Goal: Task Accomplishment & Management: Manage account settings

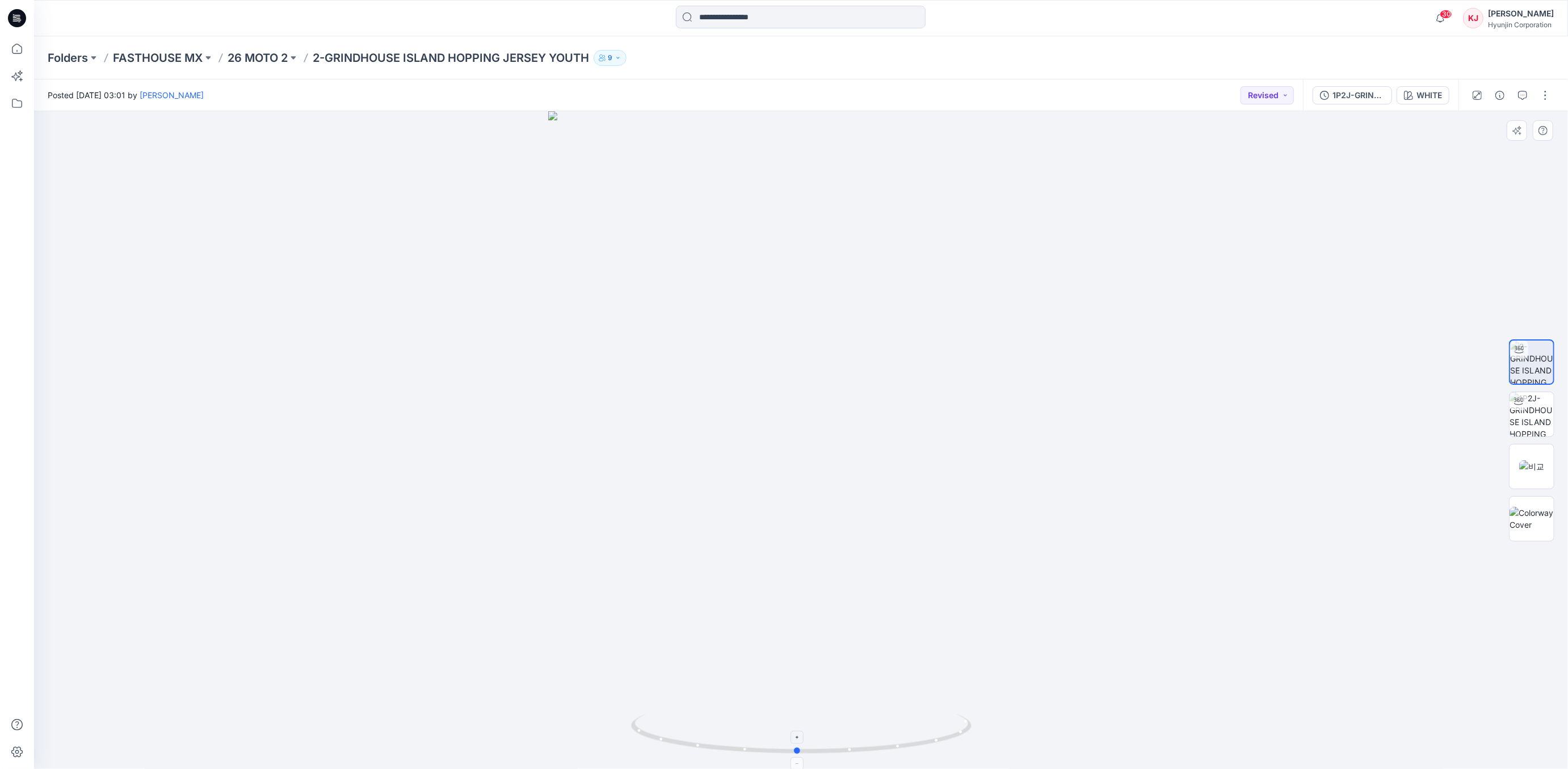
drag, startPoint x: 968, startPoint y: 746, endPoint x: 965, endPoint y: 739, distance: 7.6
click at [965, 739] on icon at bounding box center [803, 736] width 343 height 43
click at [1541, 415] on img at bounding box center [1531, 414] width 44 height 44
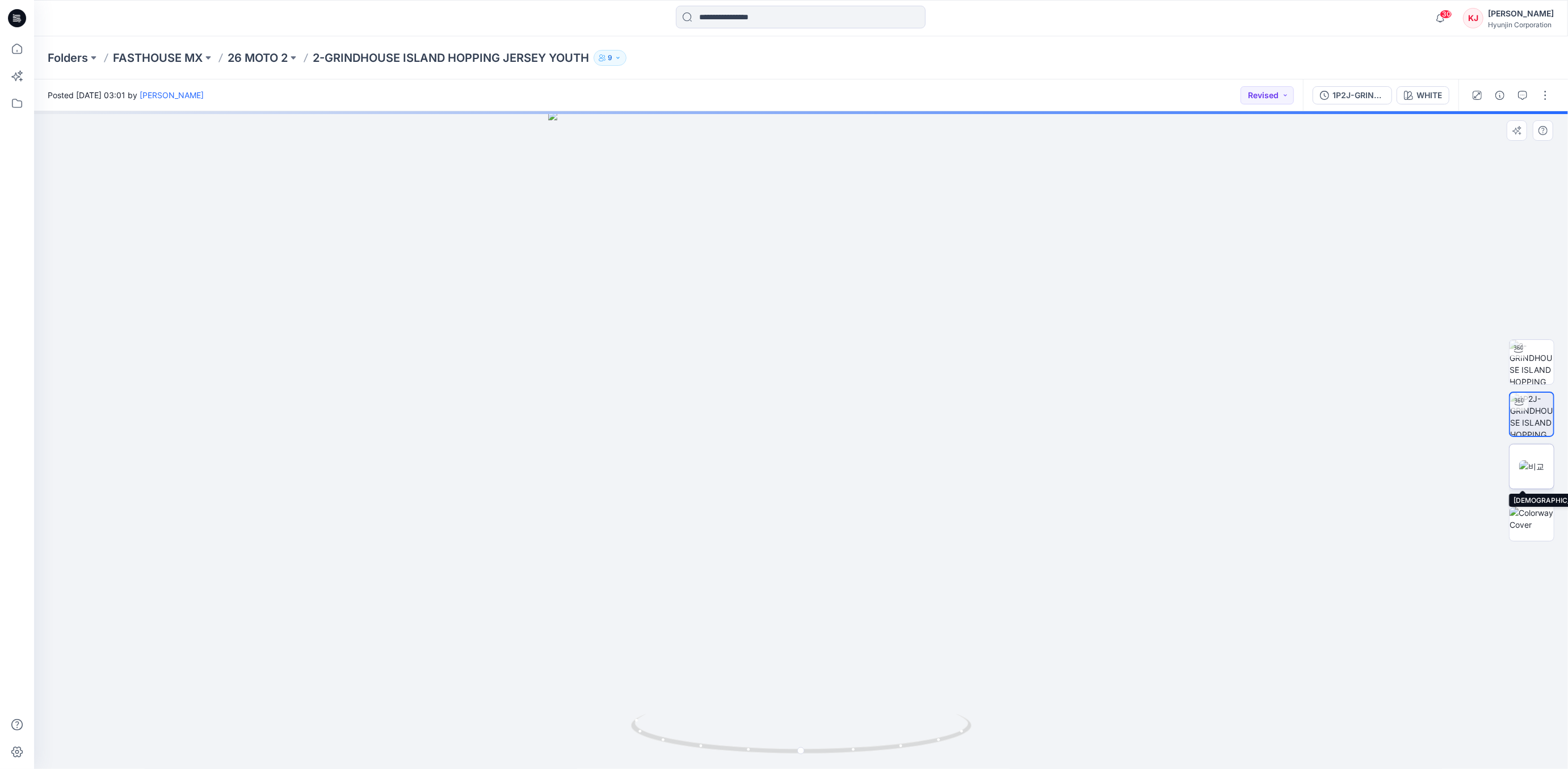
click at [1539, 469] on img at bounding box center [1531, 466] width 25 height 12
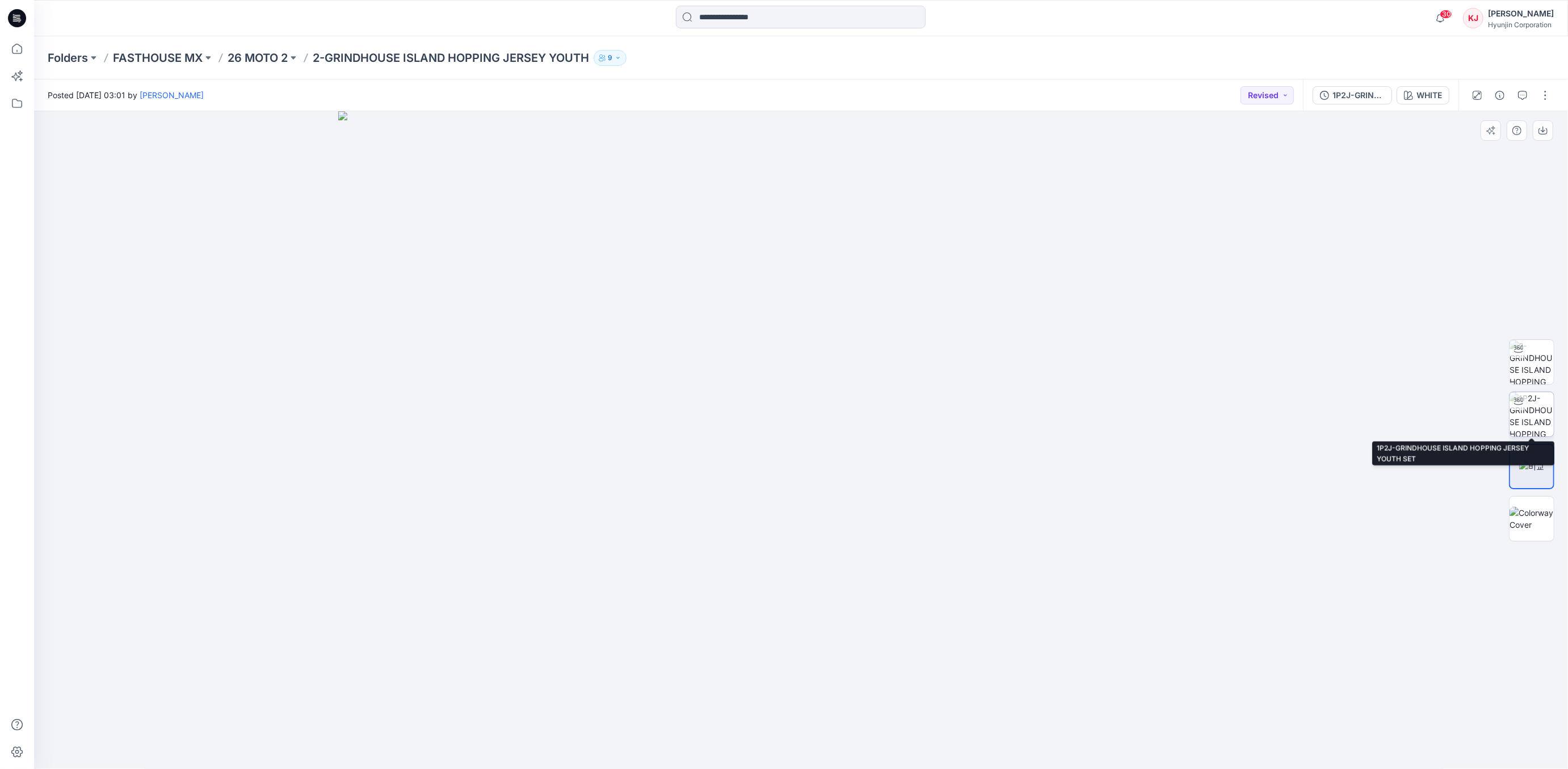
click at [1533, 420] on img at bounding box center [1531, 414] width 44 height 44
drag, startPoint x: 901, startPoint y: 676, endPoint x: 867, endPoint y: 673, distance: 34.1
click at [867, 673] on div at bounding box center [801, 440] width 1534 height 658
click at [290, 58] on button at bounding box center [293, 58] width 12 height 16
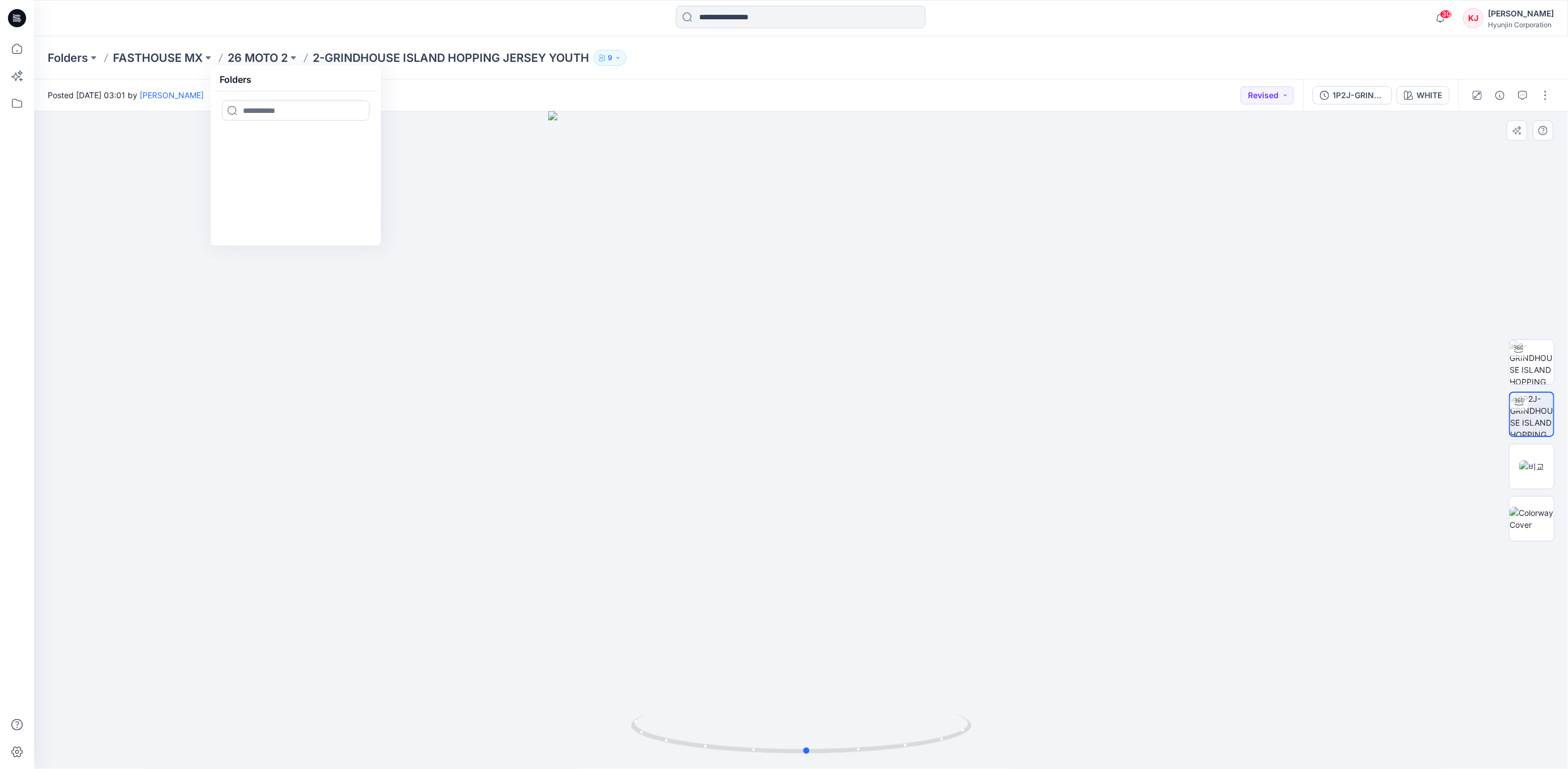
click at [544, 147] on div at bounding box center [801, 440] width 1534 height 658
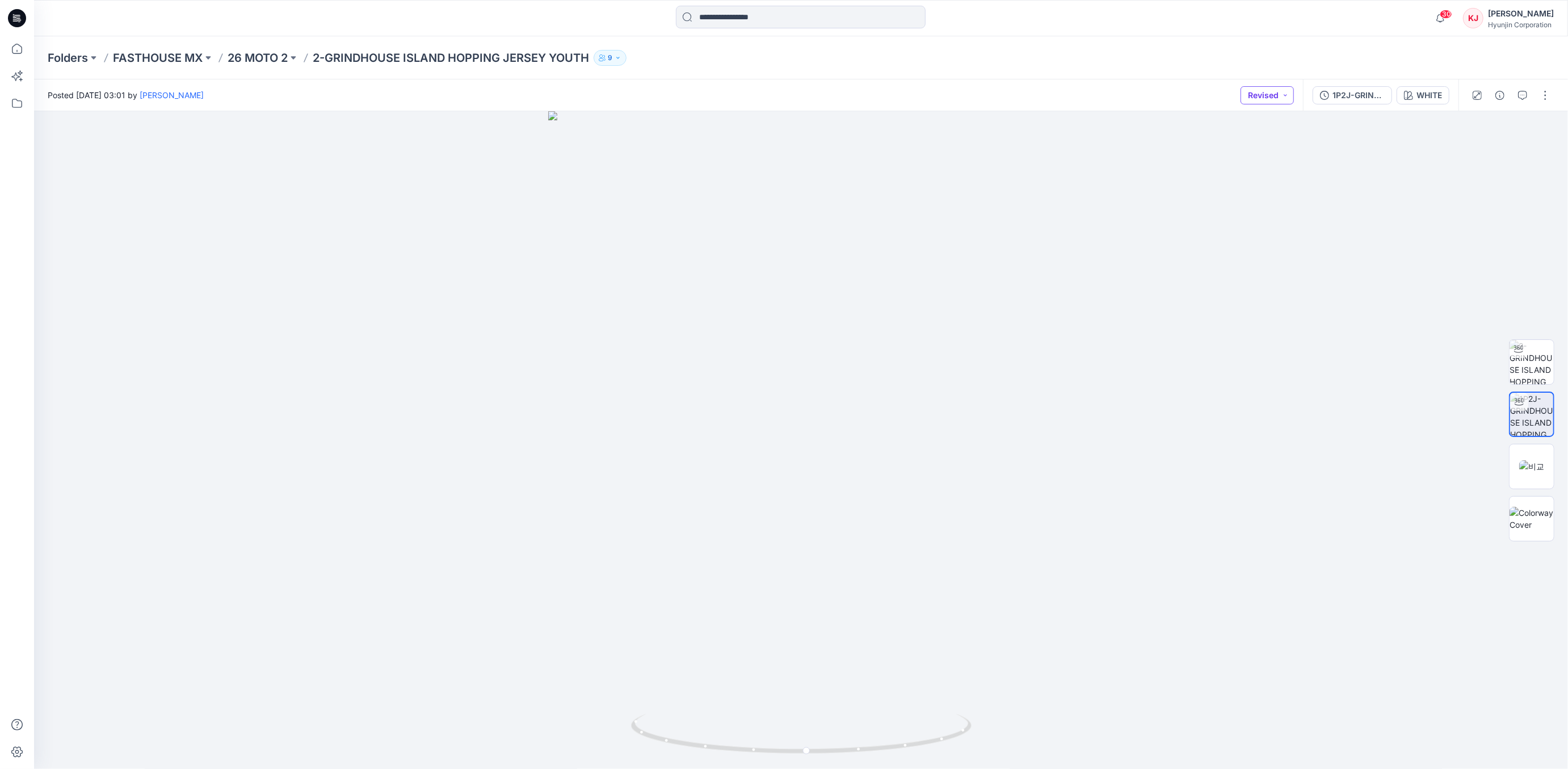
click at [1285, 95] on button "Revised" at bounding box center [1267, 96] width 54 height 18
click at [1241, 172] on p "Approved" at bounding box center [1236, 173] width 37 height 15
click at [297, 56] on button at bounding box center [293, 58] width 12 height 16
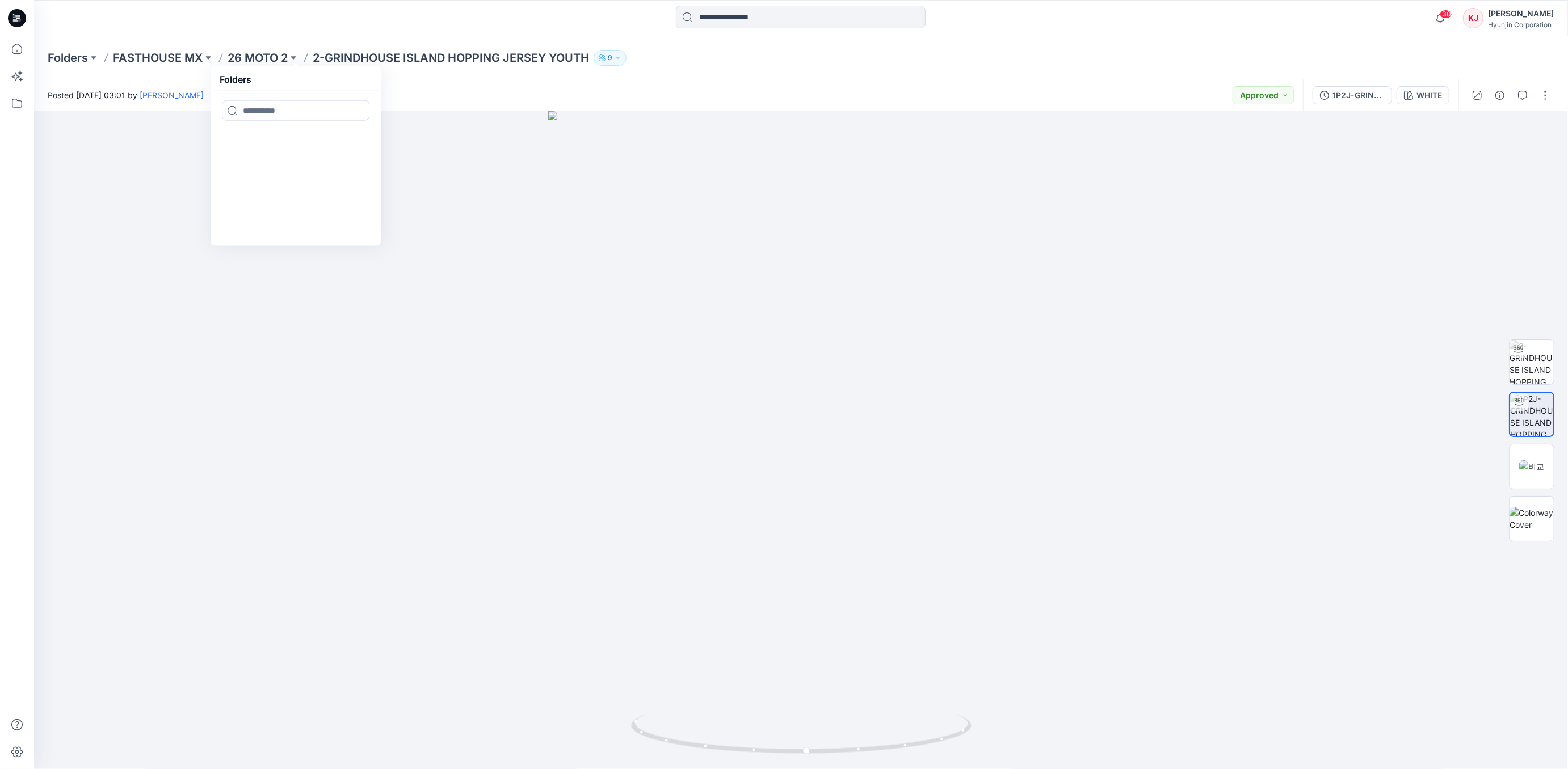
click at [463, 88] on div "Posted [DATE] 03:01 by [PERSON_NAME] Approved" at bounding box center [668, 95] width 1269 height 31
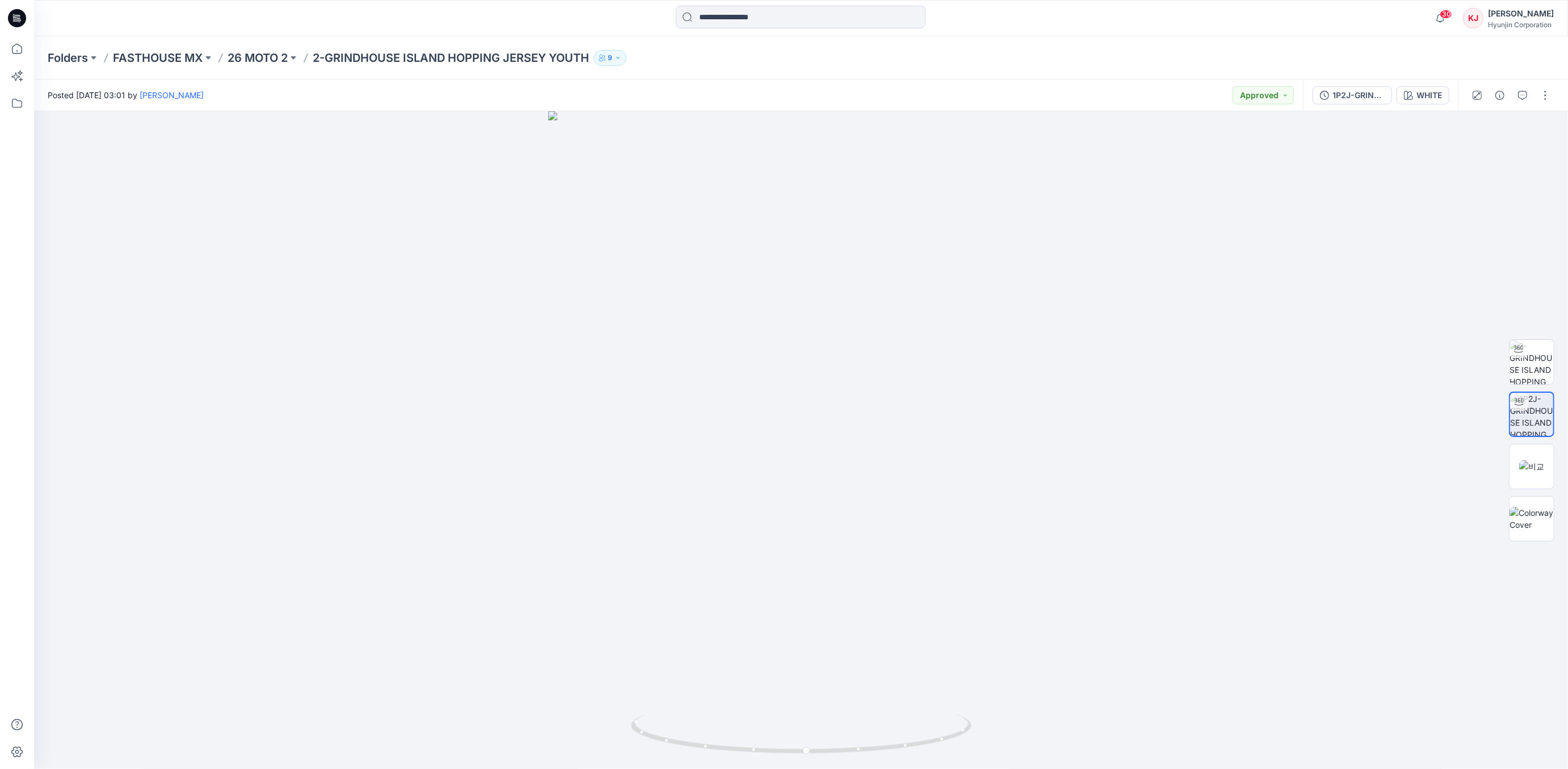
click at [482, 59] on p "2-GRINDHOUSE ISLAND HOPPING JERSEY YOUTH" at bounding box center [451, 58] width 276 height 16
click at [268, 58] on p "26 MOTO 2" at bounding box center [257, 58] width 60 height 16
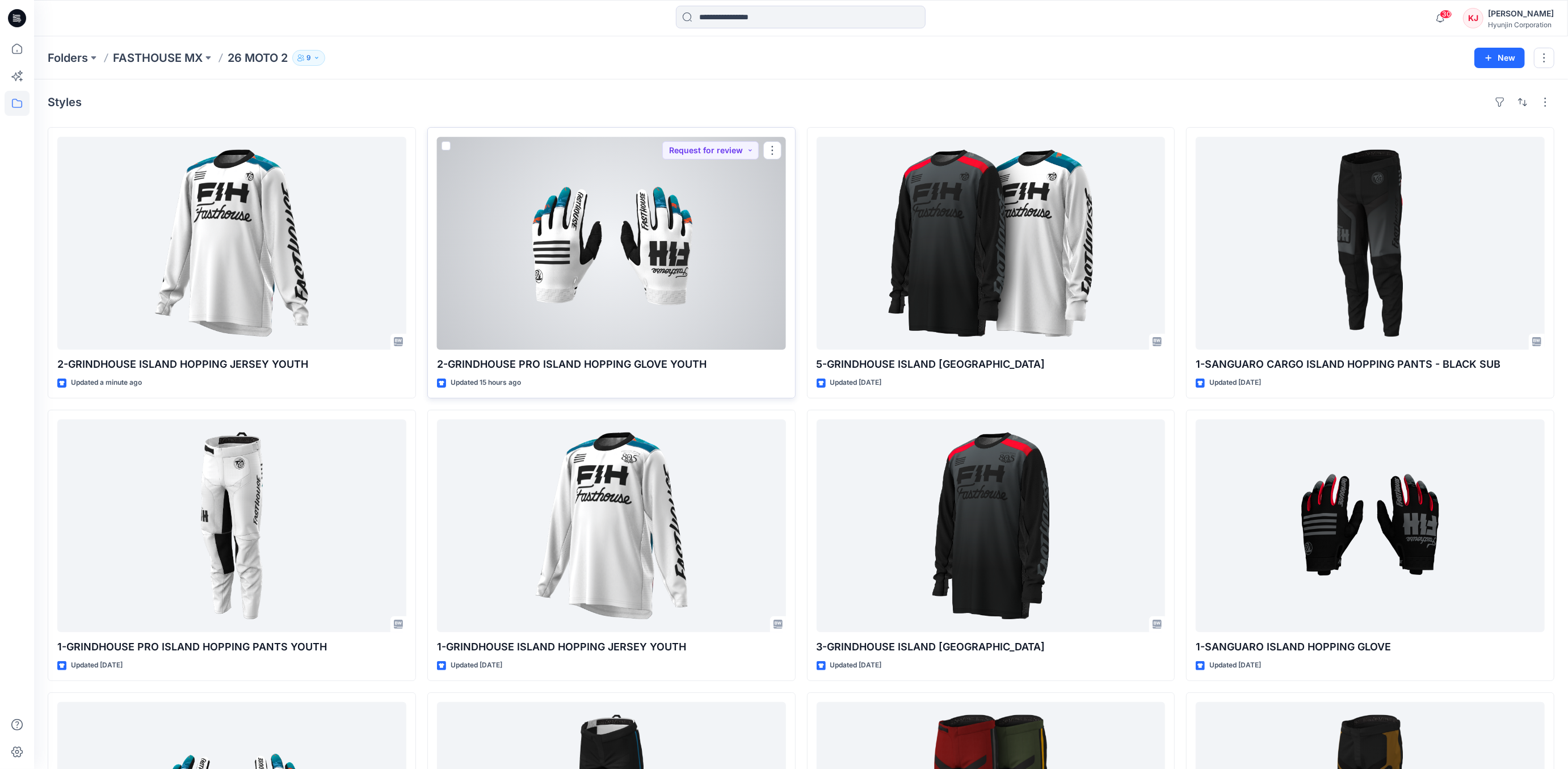
click at [636, 249] on div at bounding box center [611, 244] width 349 height 213
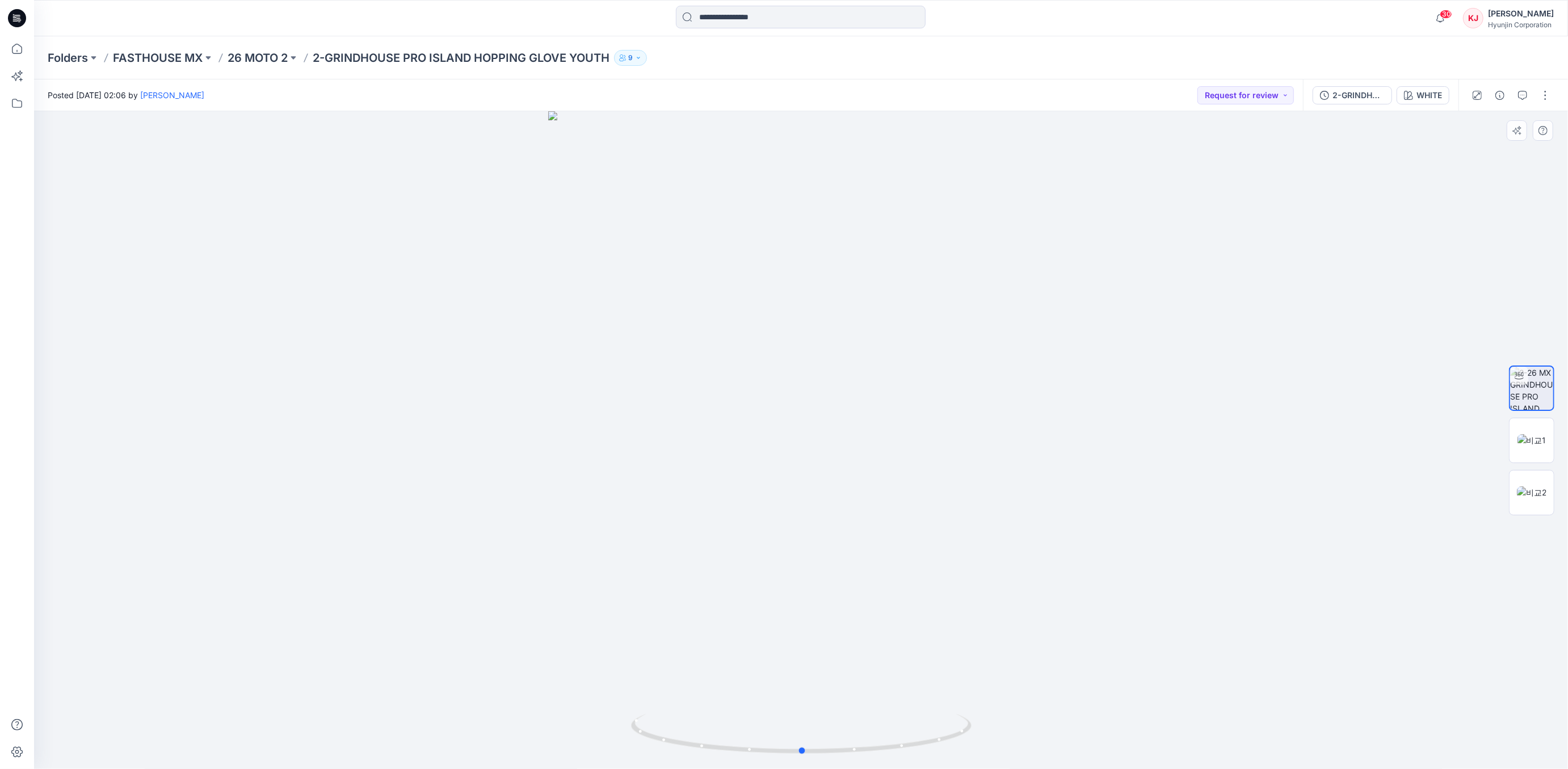
drag, startPoint x: 845, startPoint y: 608, endPoint x: 847, endPoint y: 591, distance: 17.1
click at [847, 591] on div at bounding box center [801, 440] width 1534 height 658
click at [1289, 96] on button "Request for review" at bounding box center [1245, 96] width 96 height 18
click at [1239, 173] on p "Approved" at bounding box center [1236, 173] width 37 height 15
drag, startPoint x: 1022, startPoint y: 577, endPoint x: 879, endPoint y: 578, distance: 143.0
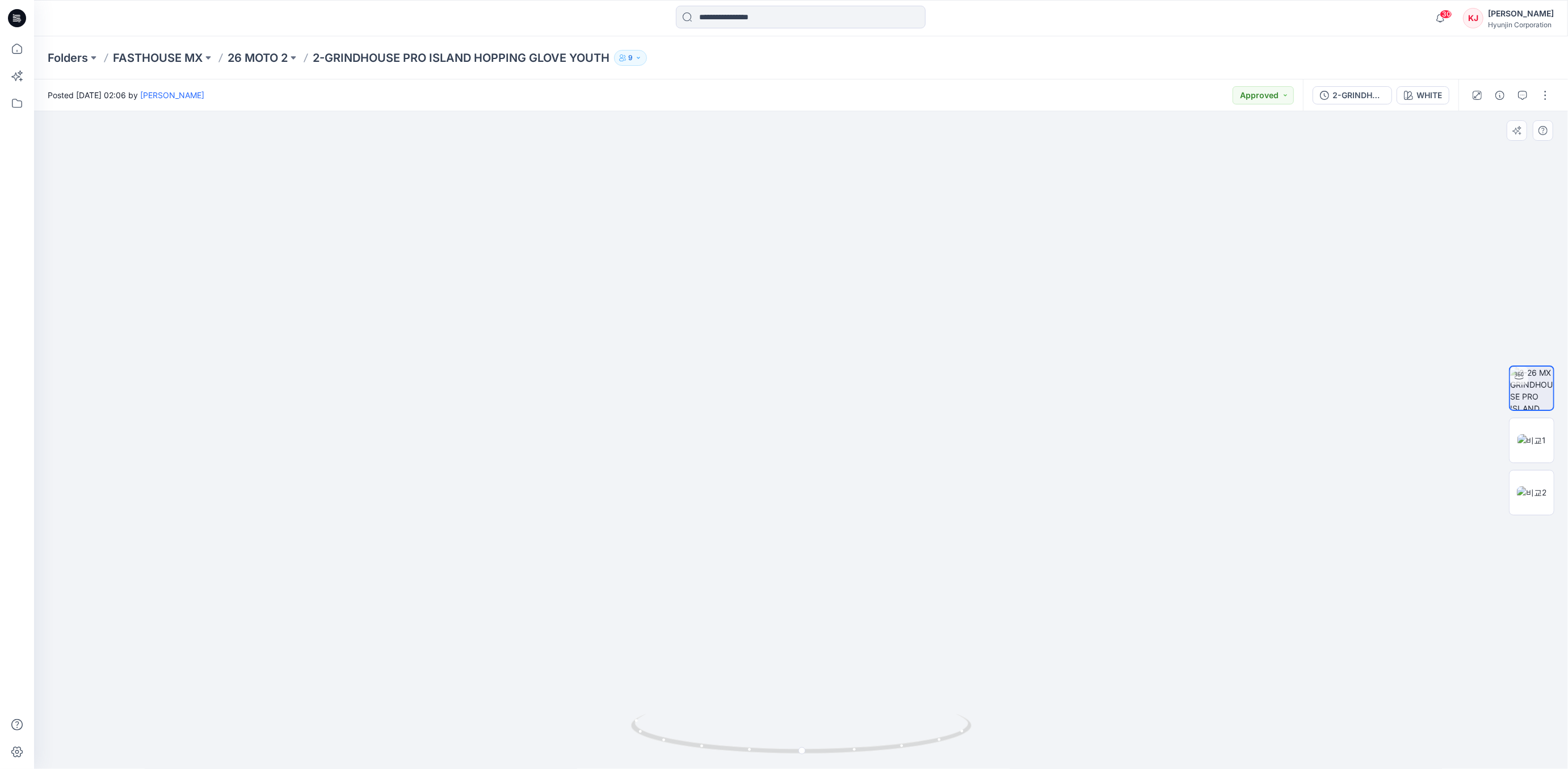
click at [905, 571] on img at bounding box center [801, 429] width 534 height 681
drag, startPoint x: 805, startPoint y: 624, endPoint x: 822, endPoint y: 624, distance: 17.0
click at [822, 624] on img at bounding box center [801, 432] width 534 height 675
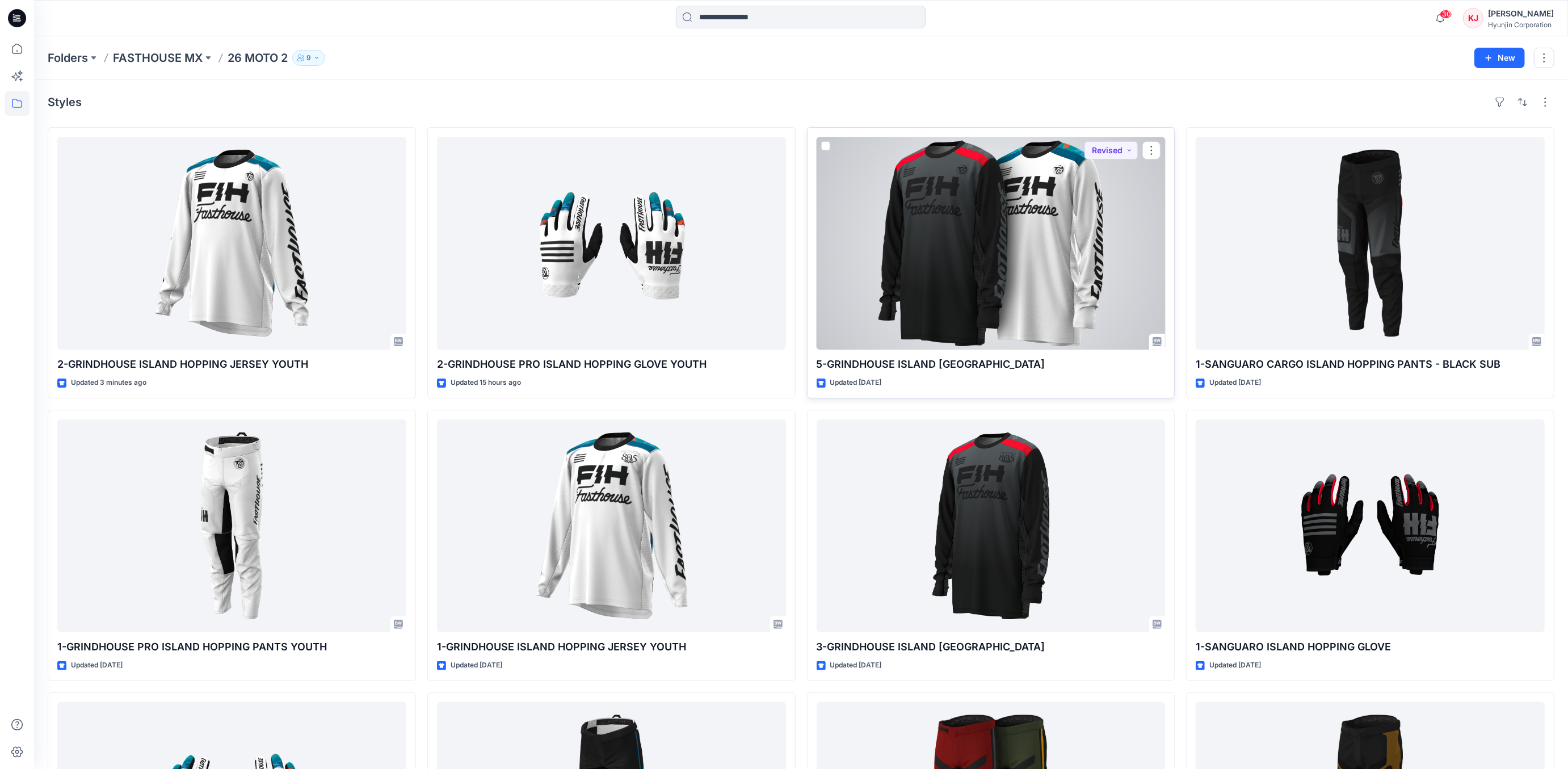
click at [1034, 217] on div at bounding box center [991, 244] width 349 height 213
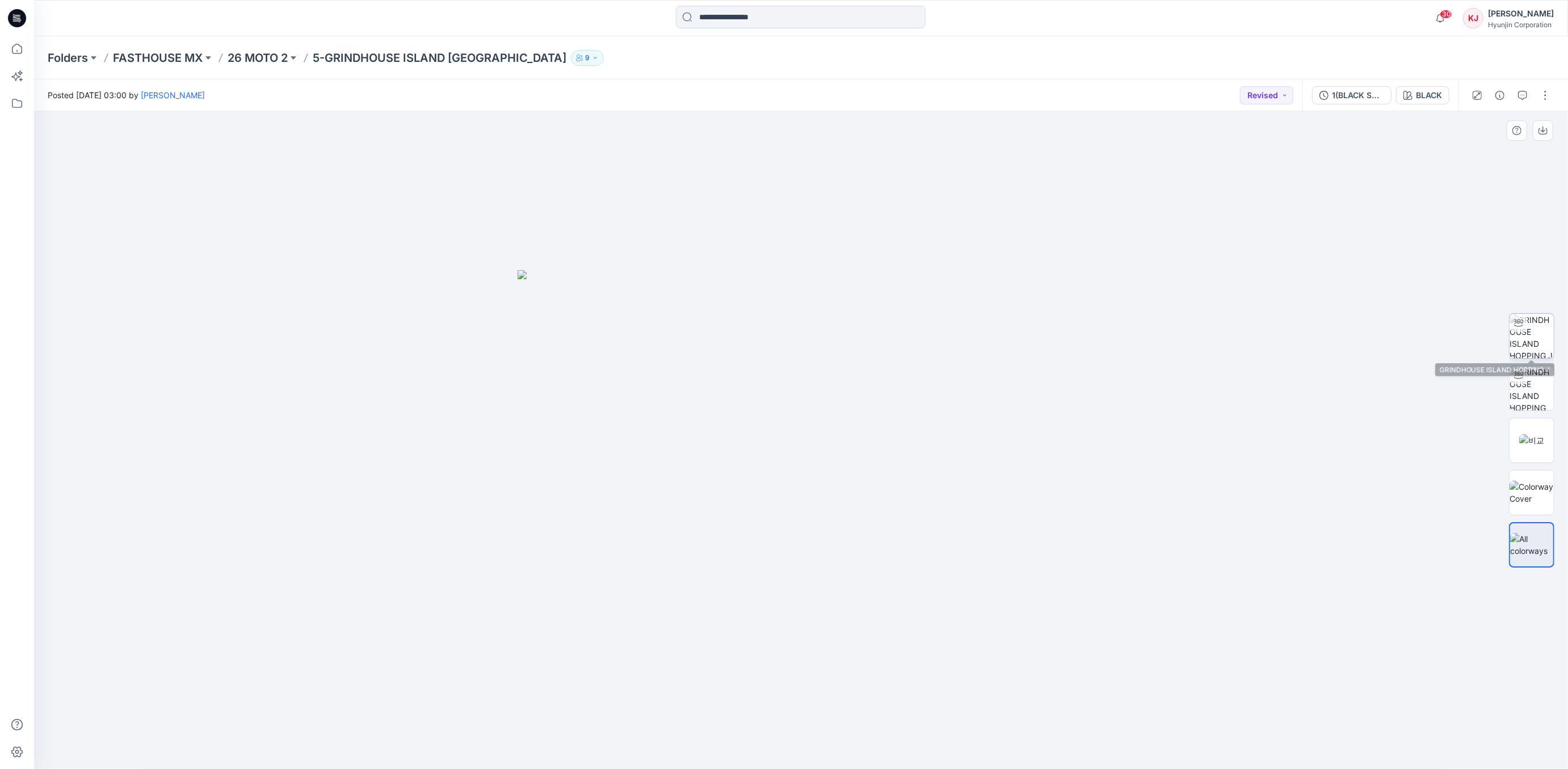
click at [1532, 340] on img at bounding box center [1531, 336] width 44 height 44
drag, startPoint x: 863, startPoint y: 753, endPoint x: 872, endPoint y: 742, distance: 14.2
click at [872, 742] on icon at bounding box center [803, 736] width 343 height 43
click at [1539, 446] on img at bounding box center [1531, 440] width 25 height 12
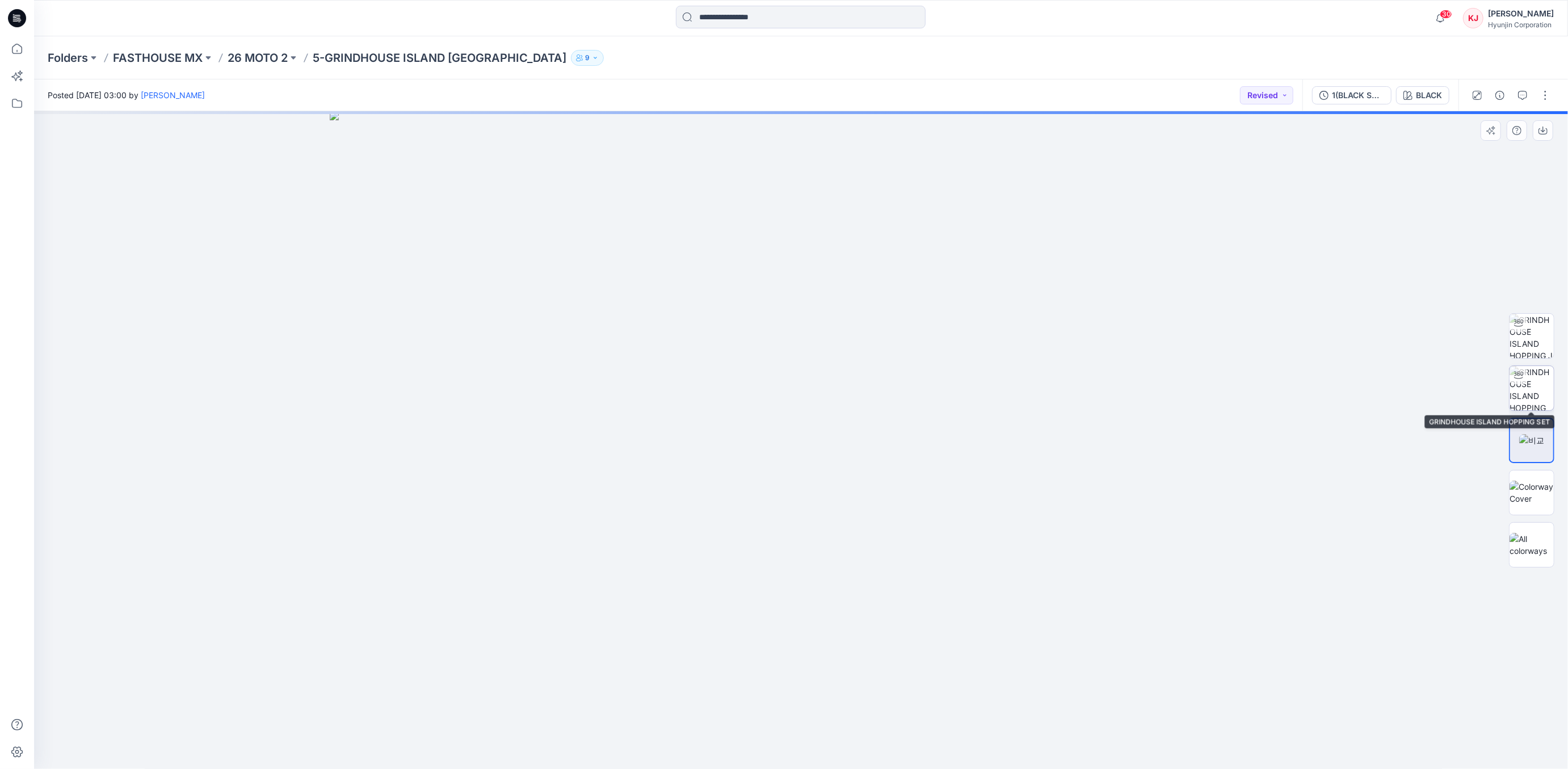
click at [1535, 395] on img at bounding box center [1531, 388] width 44 height 44
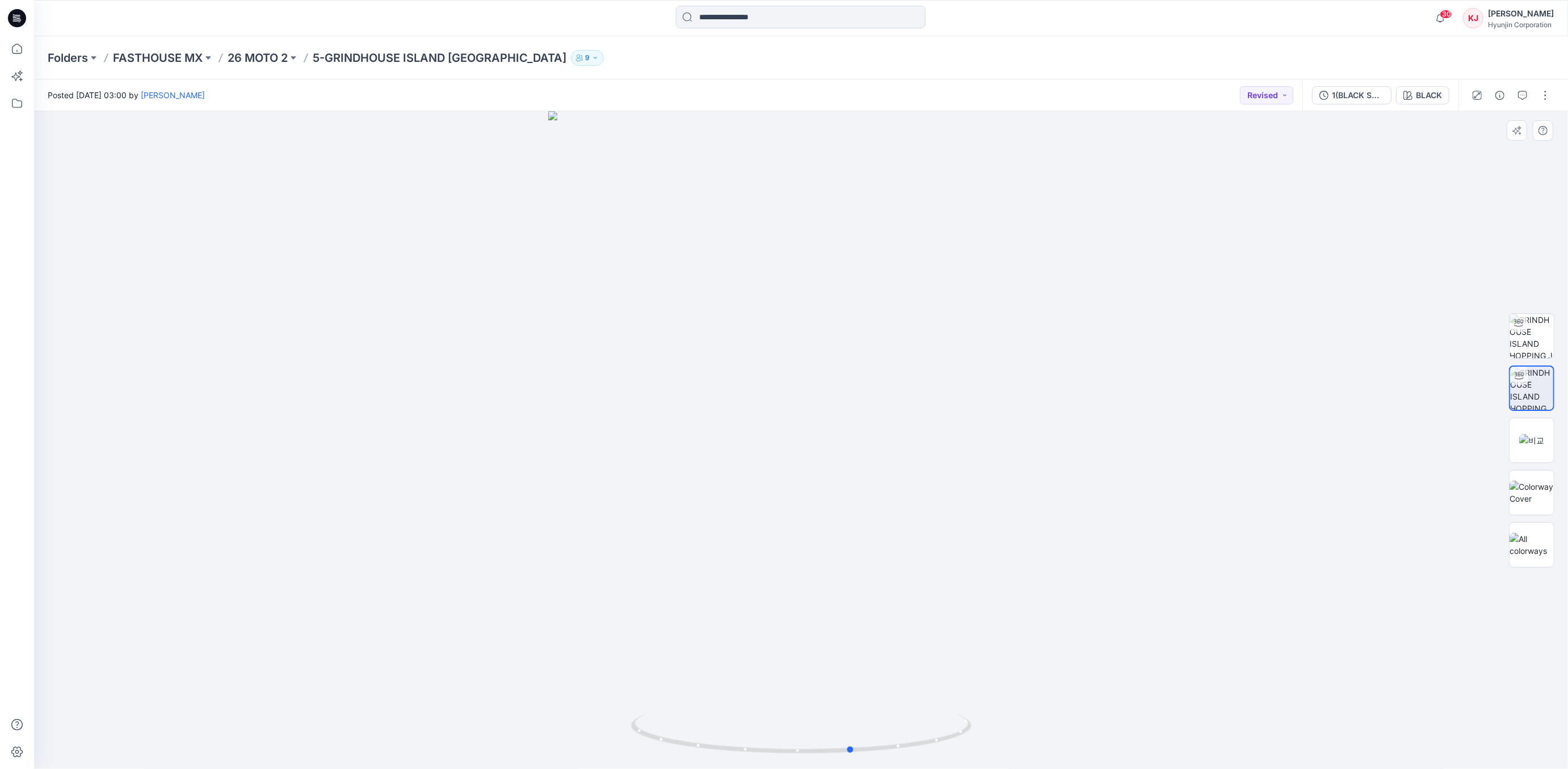
drag, startPoint x: 791, startPoint y: 536, endPoint x: 820, endPoint y: 536, distance: 29.0
click at [820, 536] on div at bounding box center [801, 440] width 1534 height 658
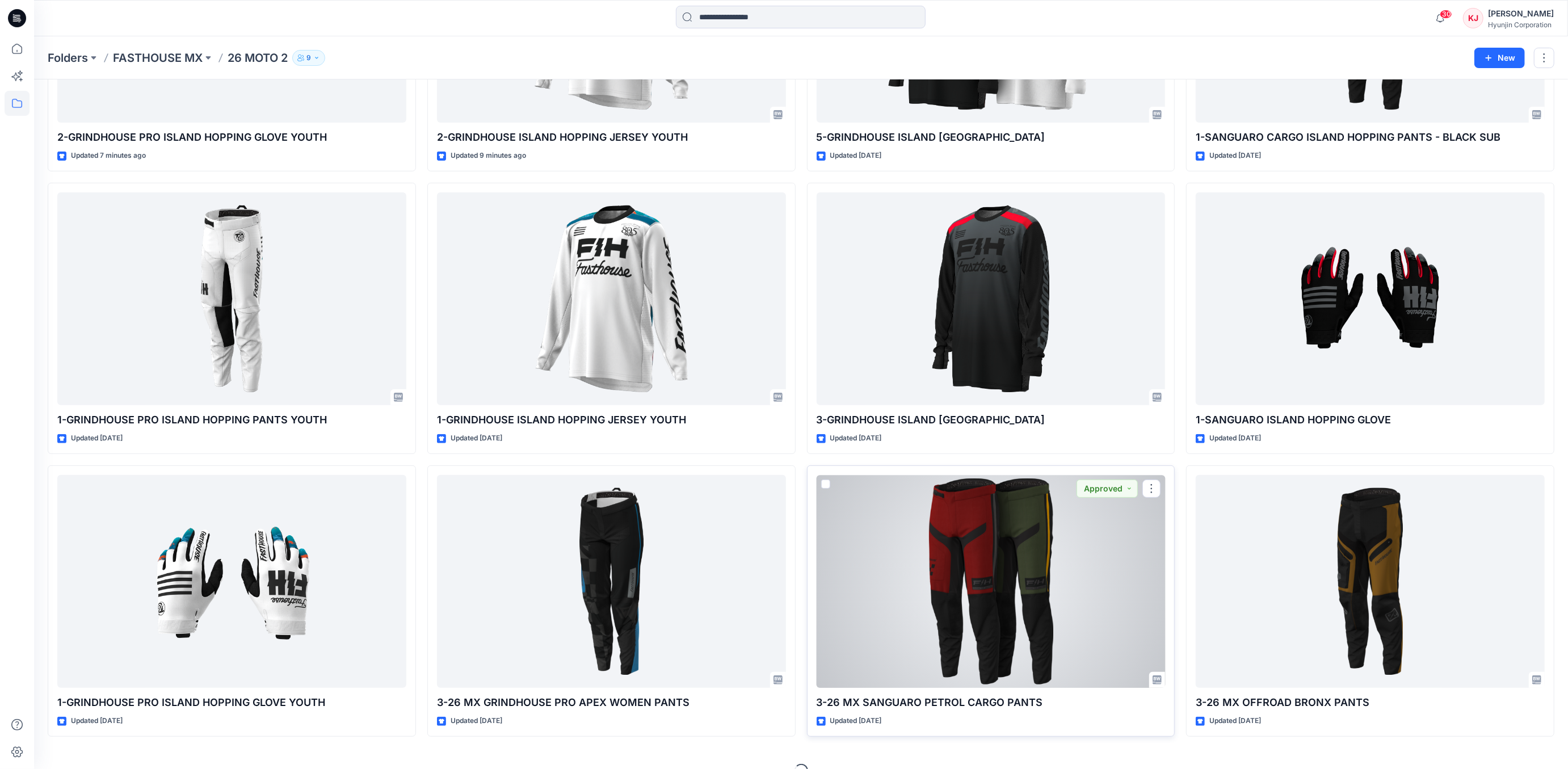
scroll to position [247, 0]
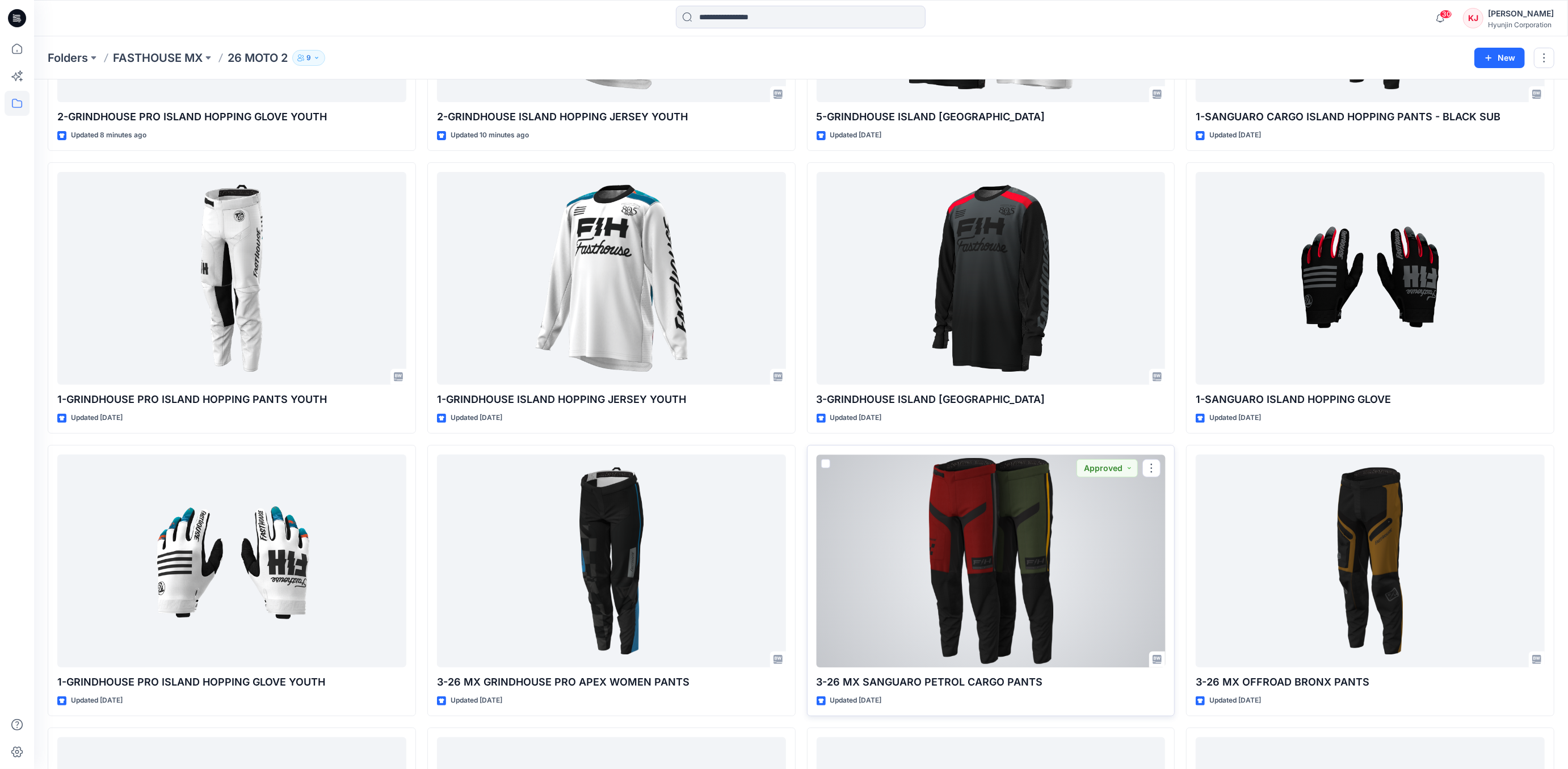
click at [950, 592] on div at bounding box center [991, 561] width 349 height 213
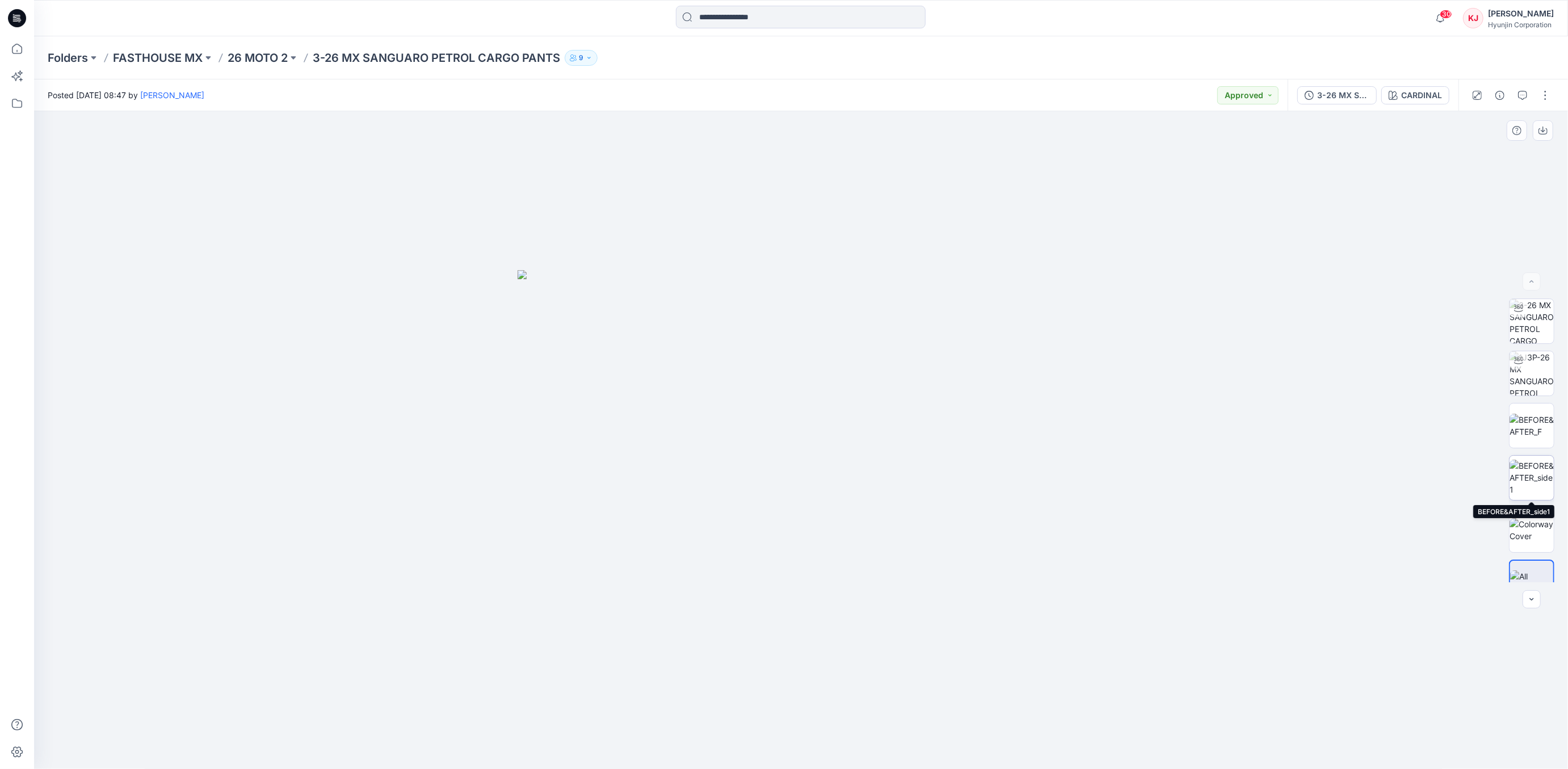
click at [1545, 483] on img at bounding box center [1531, 477] width 44 height 36
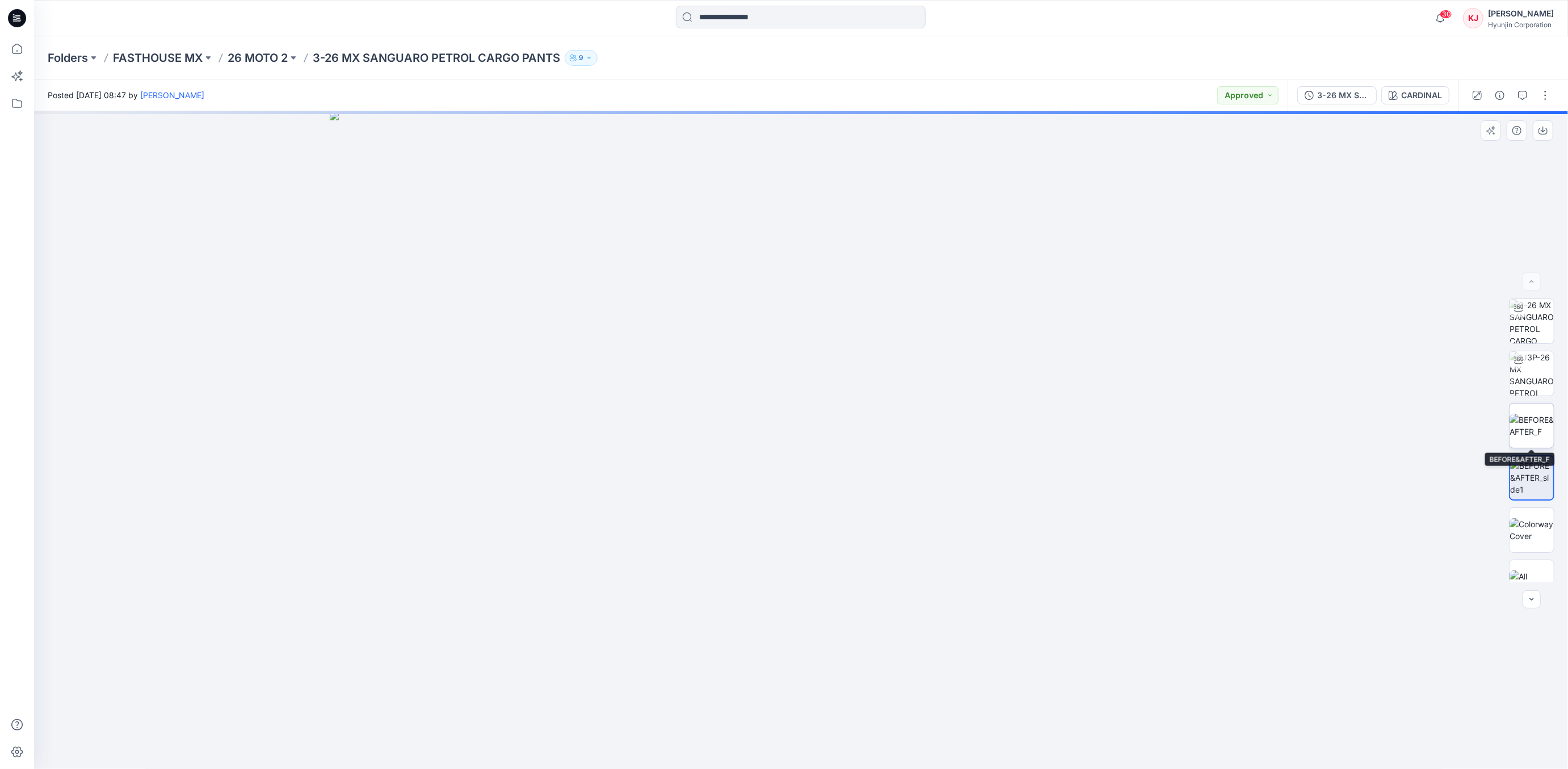
click at [1532, 432] on img at bounding box center [1531, 426] width 44 height 24
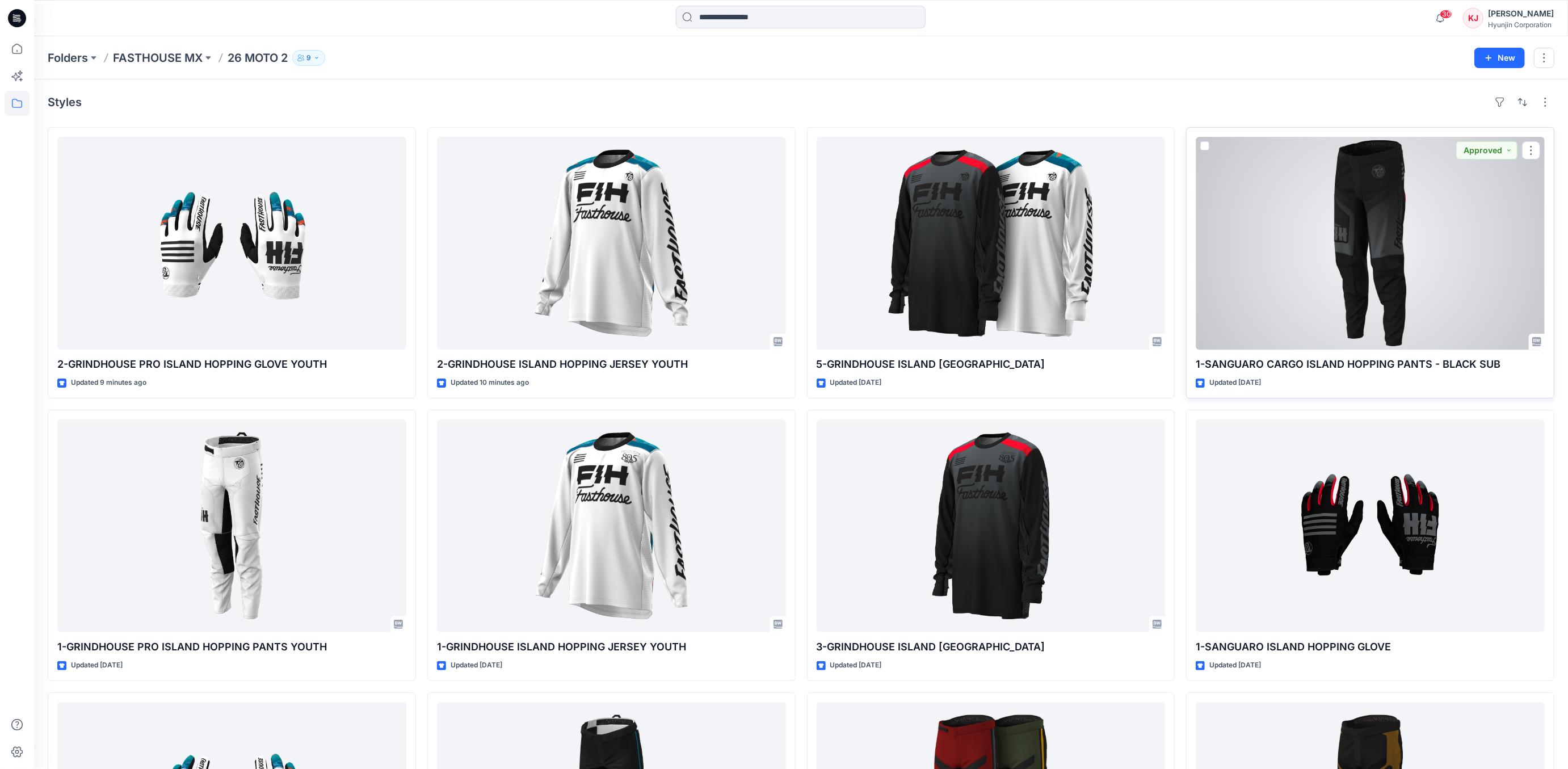
click at [1403, 250] on div at bounding box center [1370, 244] width 349 height 213
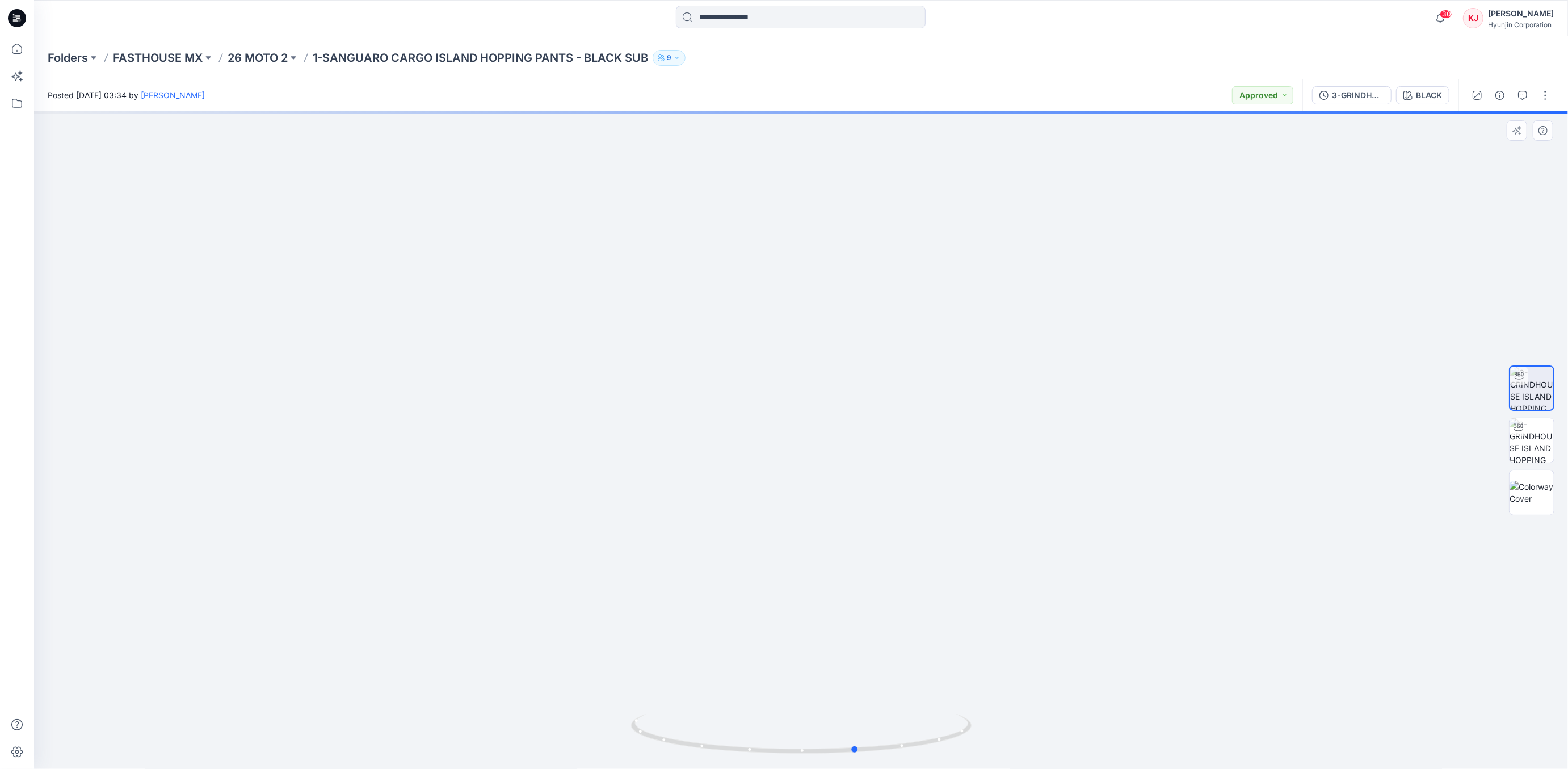
drag, startPoint x: 886, startPoint y: 558, endPoint x: 930, endPoint y: 554, distance: 44.2
click at [930, 554] on div at bounding box center [801, 440] width 1534 height 658
drag, startPoint x: 911, startPoint y: 382, endPoint x: 1020, endPoint y: 381, distance: 109.0
click at [1020, 381] on img at bounding box center [801, 421] width 562 height 696
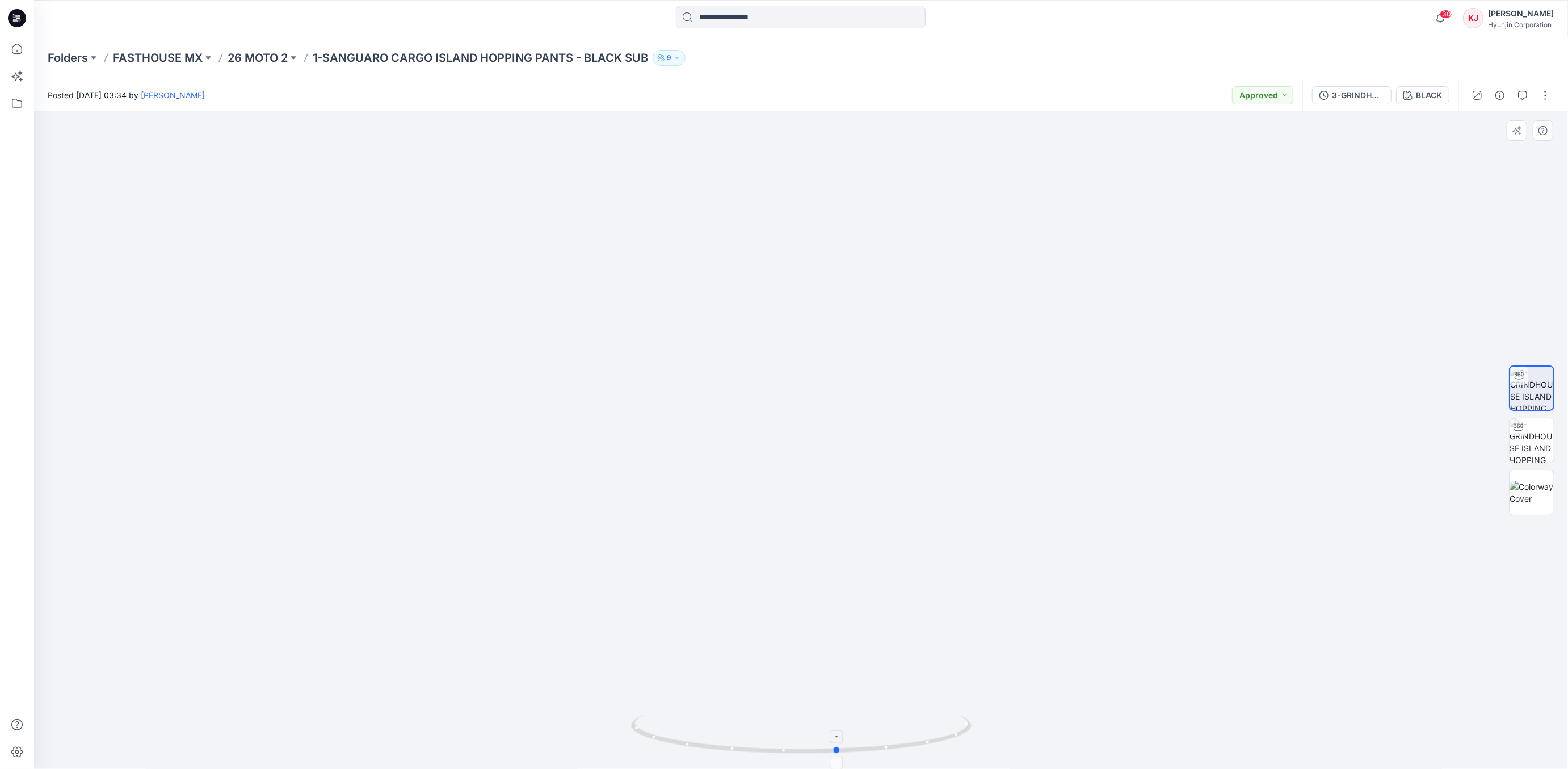
drag, startPoint x: 801, startPoint y: 752, endPoint x: 782, endPoint y: 749, distance: 19.2
click at [782, 749] on icon at bounding box center [803, 736] width 343 height 43
